Goal: Check status: Check status

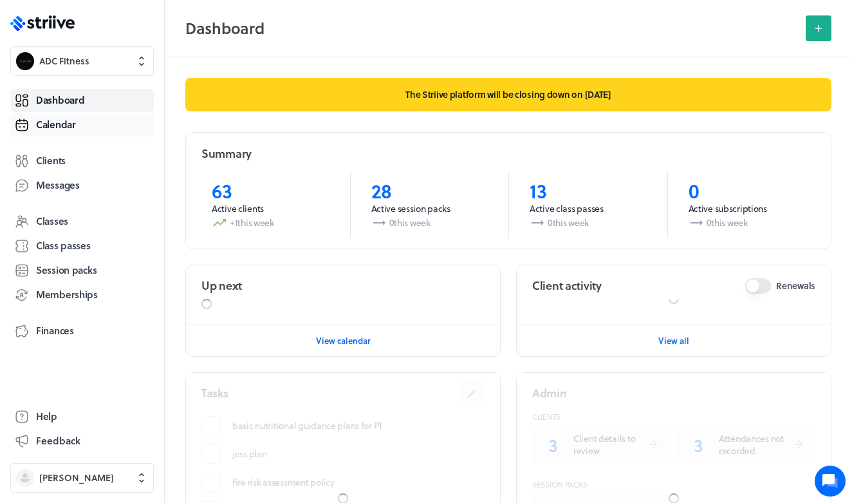
click at [65, 127] on span "Calendar" at bounding box center [56, 125] width 40 height 14
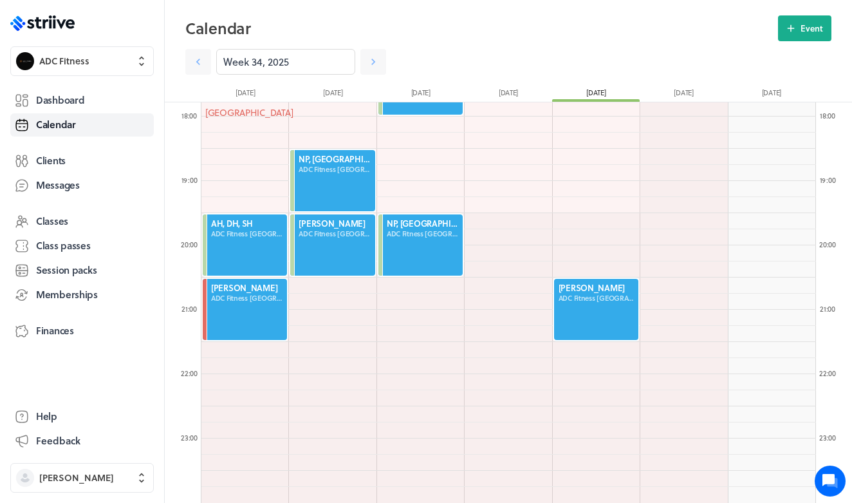
scroll to position [1144, 0]
click at [373, 62] on icon at bounding box center [373, 62] width 4 height 6
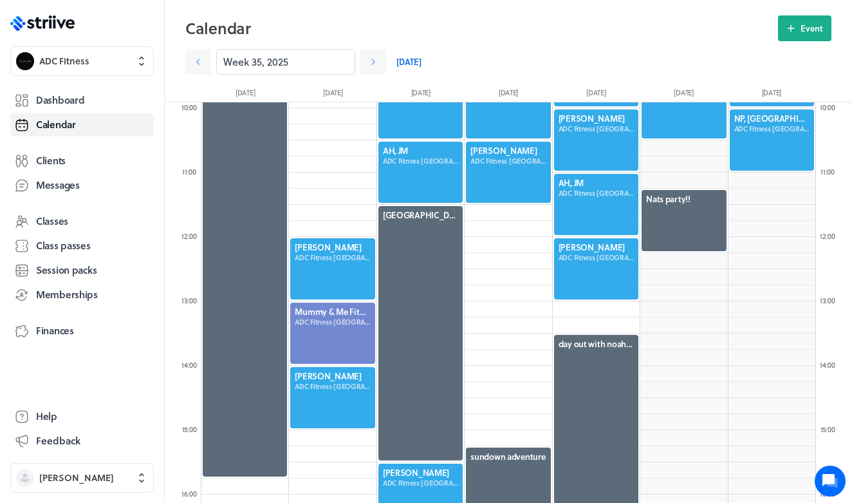
scroll to position [652, 0]
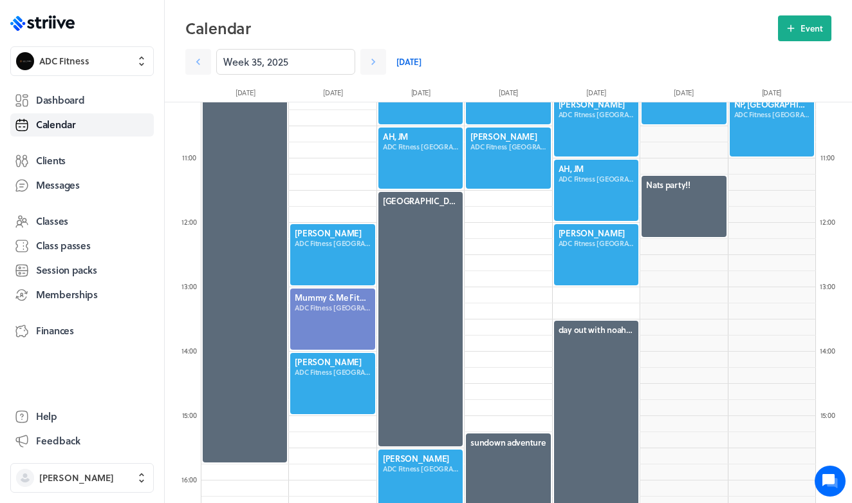
click at [411, 58] on link "[DATE]" at bounding box center [408, 62] width 25 height 26
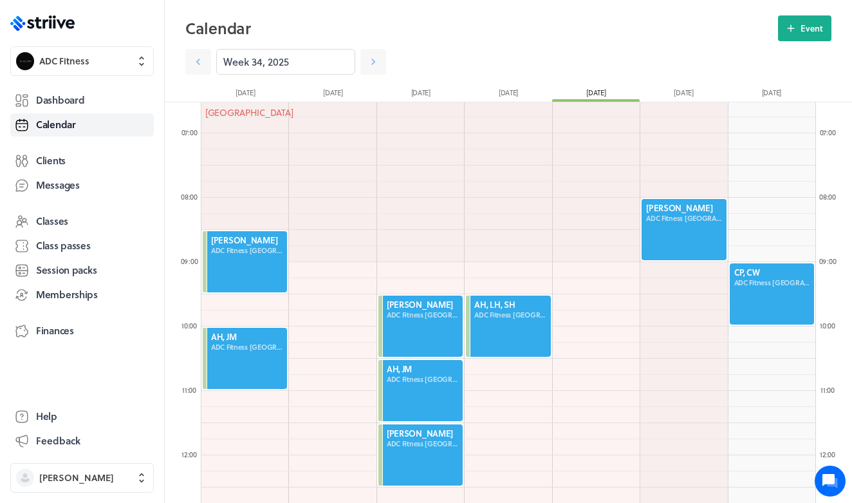
scroll to position [306, 0]
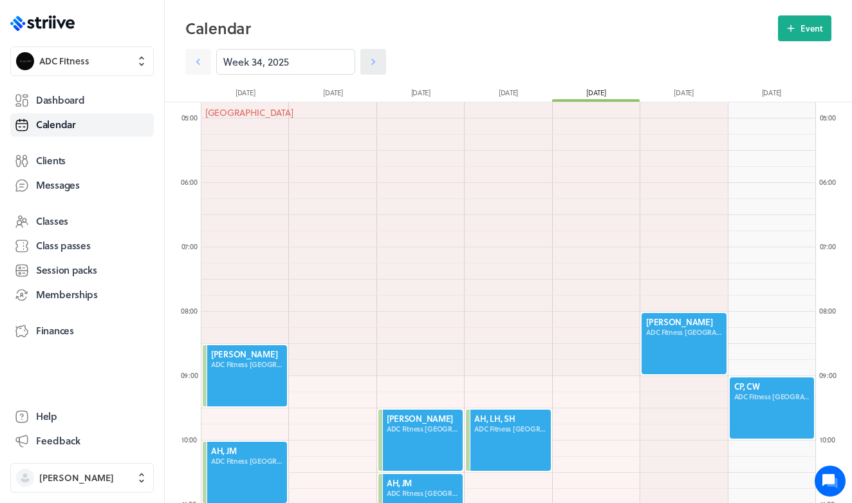
click at [376, 66] on icon at bounding box center [373, 61] width 13 height 13
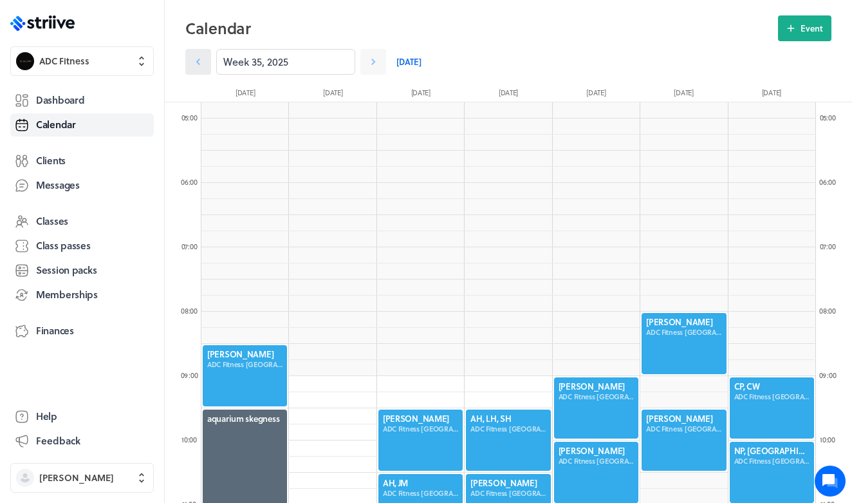
click at [201, 62] on icon at bounding box center [198, 61] width 13 height 13
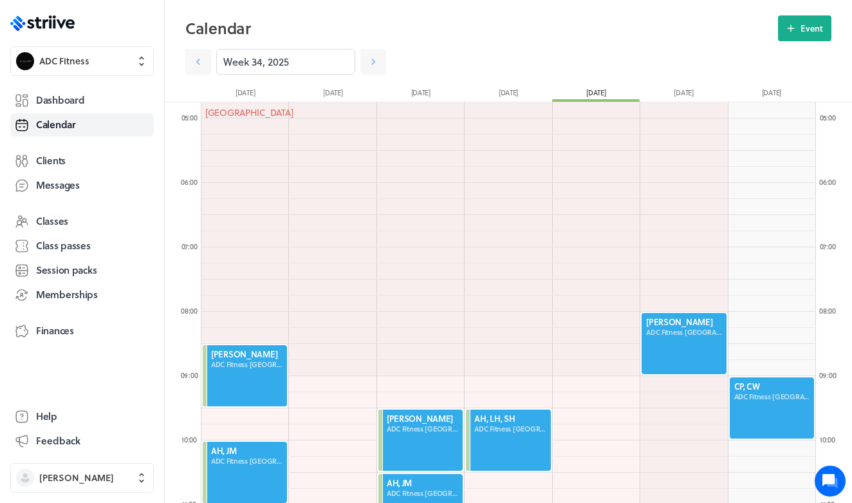
click at [672, 342] on div at bounding box center [683, 343] width 87 height 64
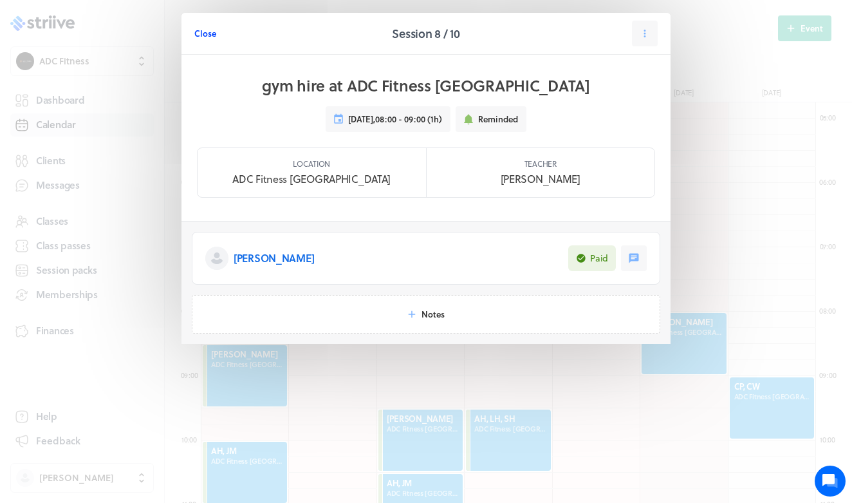
click at [210, 32] on span "Close" at bounding box center [205, 34] width 22 height 12
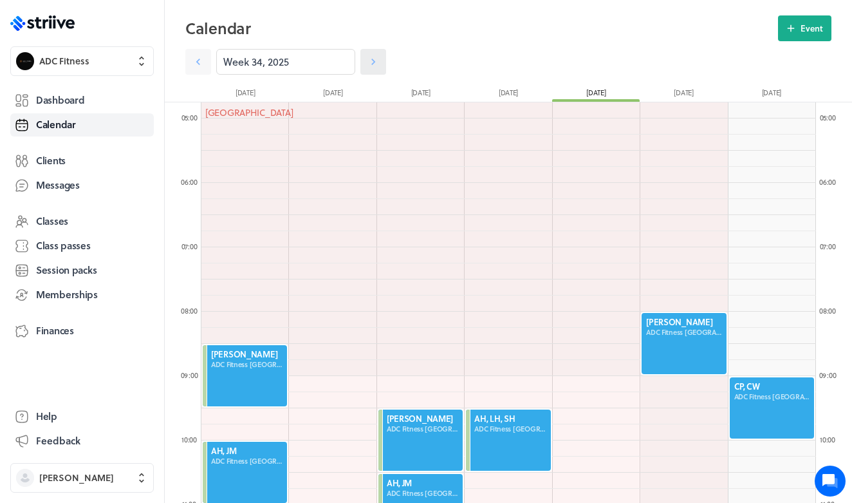
click at [375, 60] on icon at bounding box center [373, 61] width 13 height 13
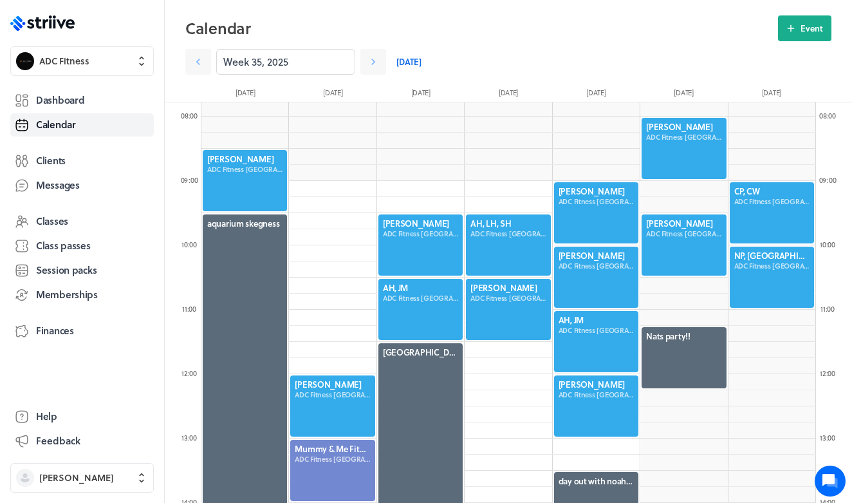
scroll to position [496, 0]
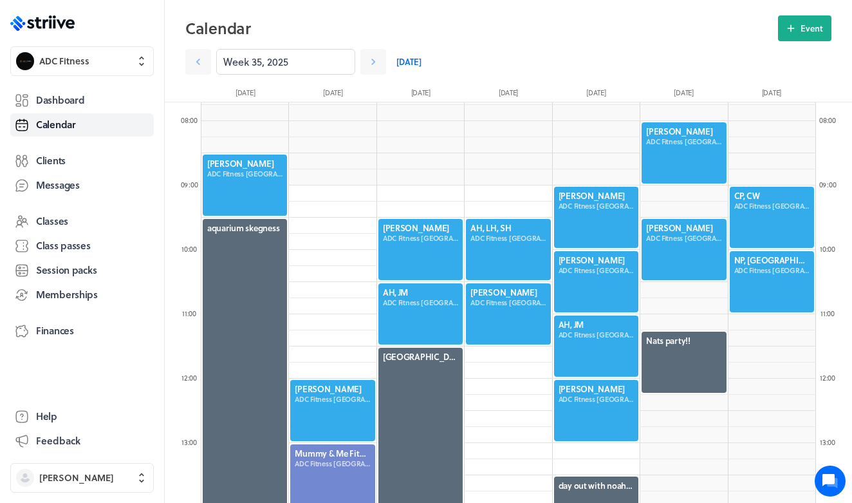
click at [260, 183] on div at bounding box center [244, 185] width 87 height 64
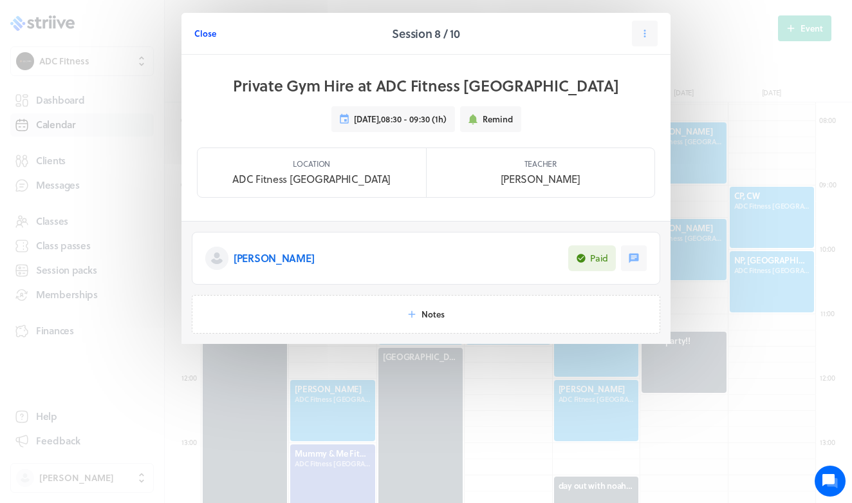
click at [211, 36] on span "Close" at bounding box center [205, 34] width 22 height 12
